Goal: Information Seeking & Learning: Learn about a topic

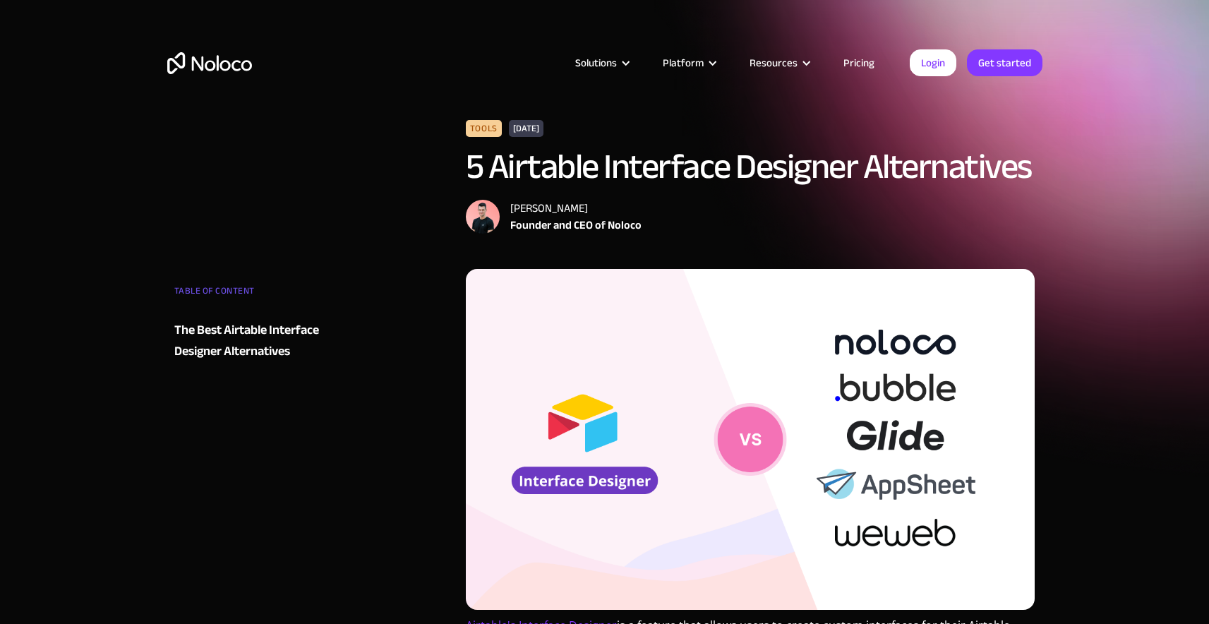
click at [863, 61] on link "Pricing" at bounding box center [859, 63] width 66 height 18
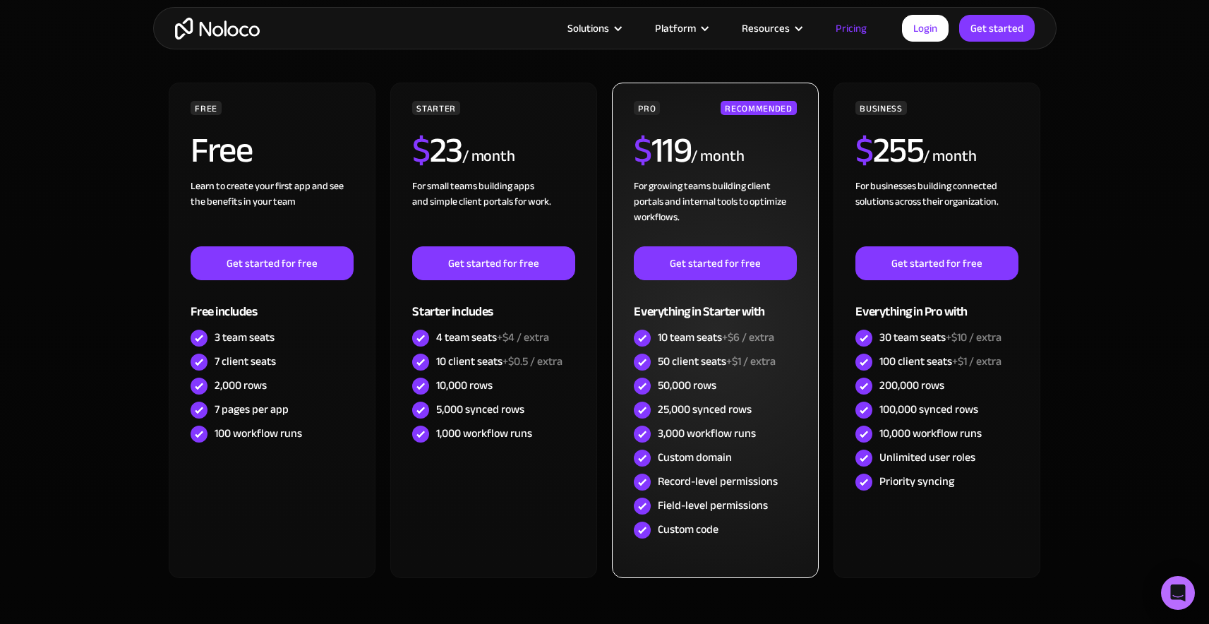
scroll to position [512, 0]
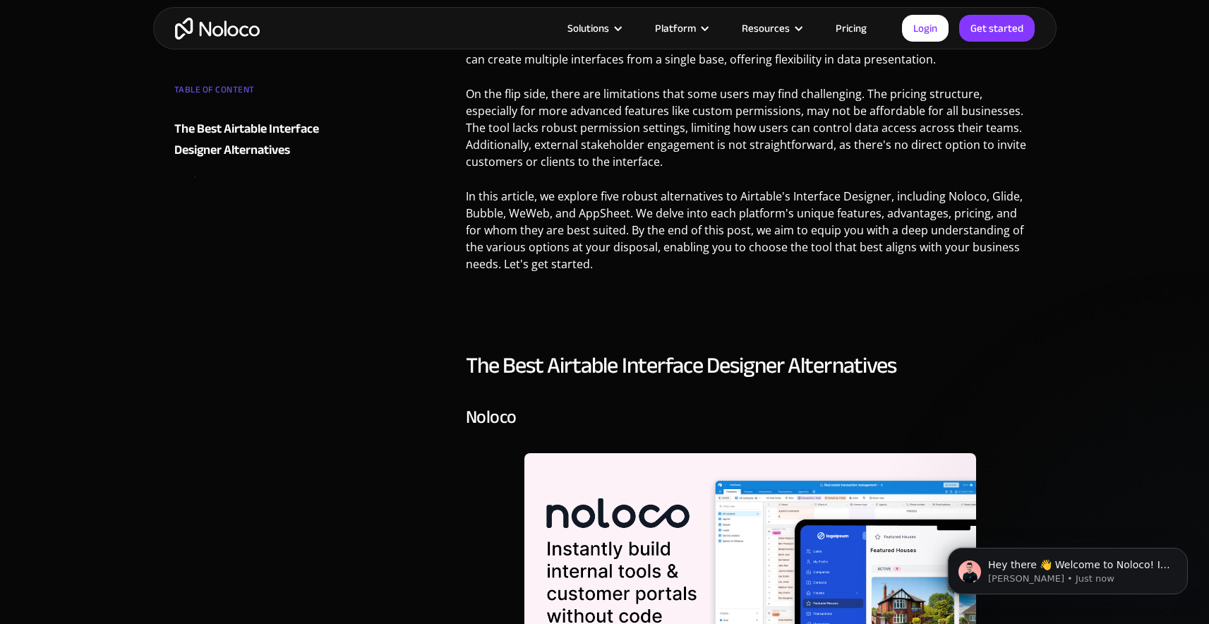
scroll to position [675, 0]
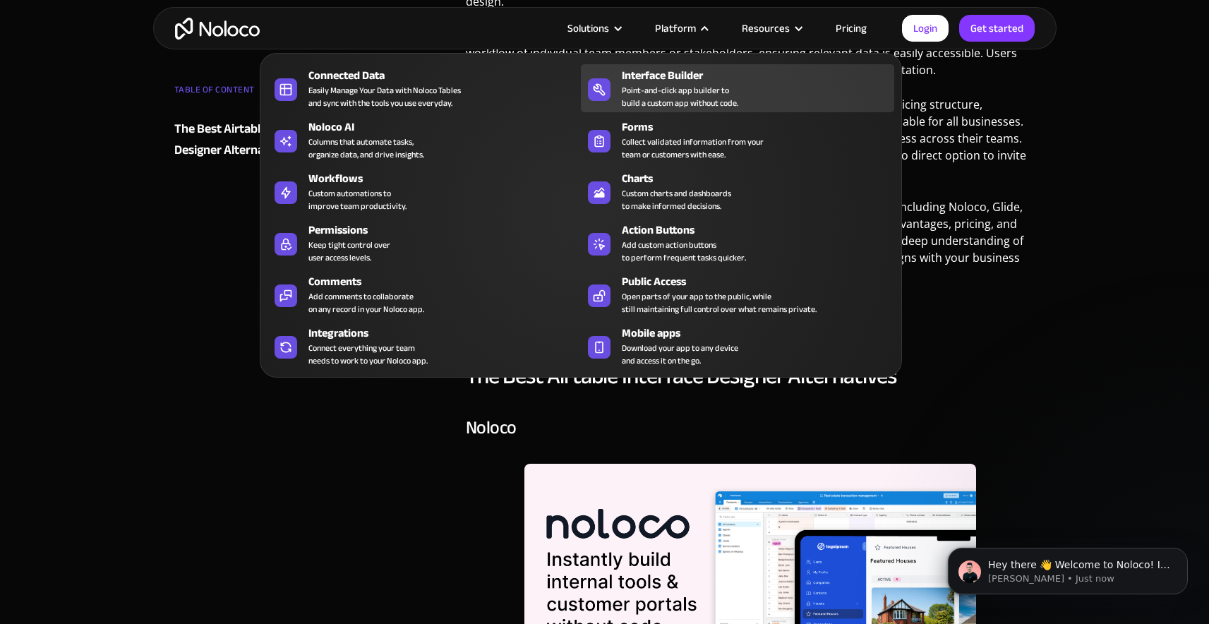
click at [679, 85] on div "Point-and-click app builder to build a custom app without code." at bounding box center [680, 96] width 116 height 25
